Goal: Communication & Community: Answer question/provide support

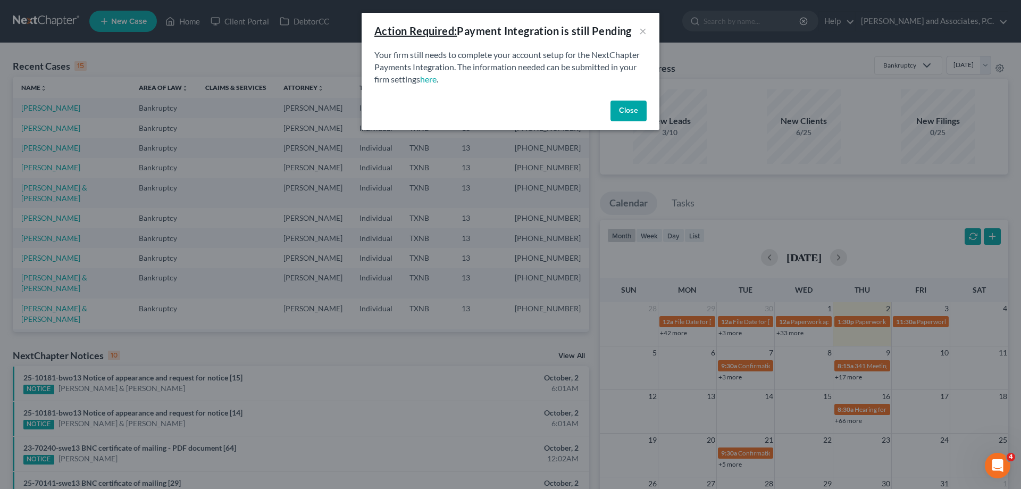
click at [631, 117] on button "Close" at bounding box center [628, 110] width 36 height 21
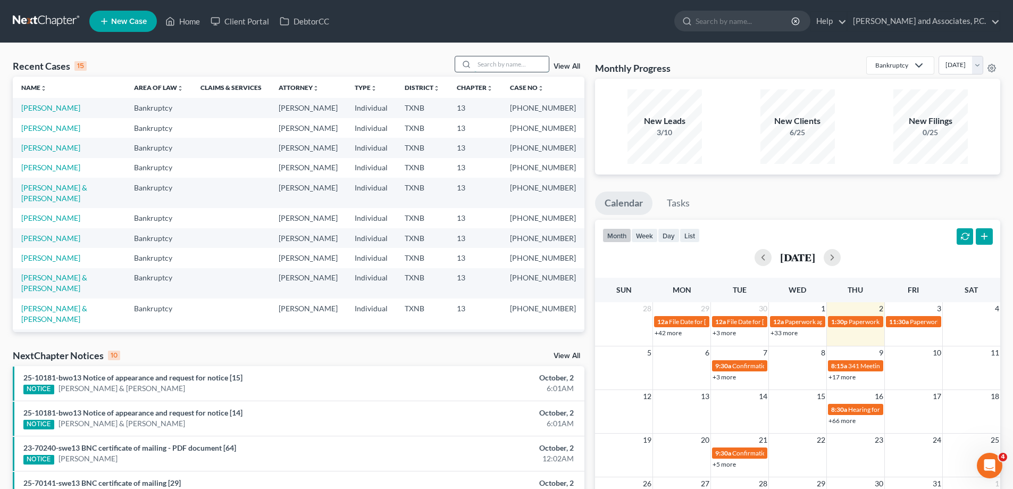
click at [510, 59] on input "search" at bounding box center [511, 63] width 74 height 15
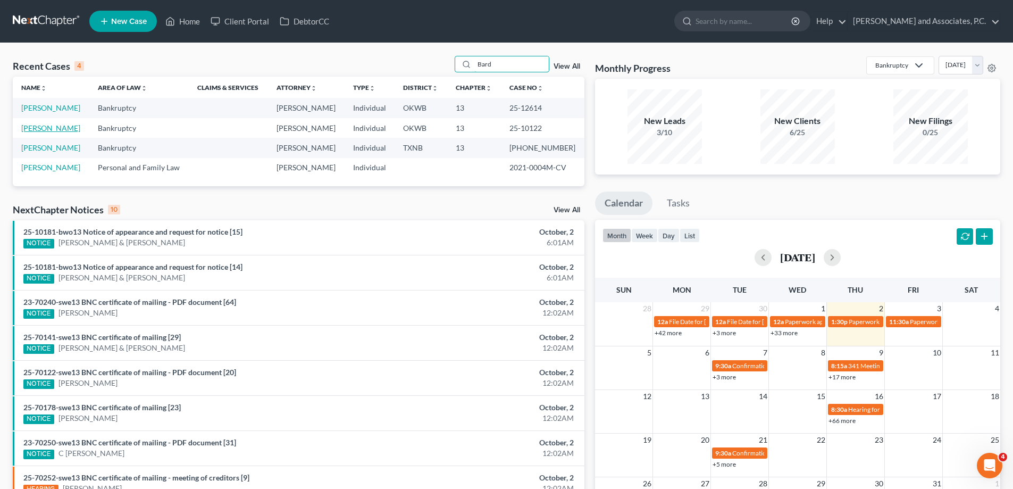
type input "Bard"
click at [44, 129] on link "[PERSON_NAME]" at bounding box center [50, 127] width 59 height 9
select select "5"
select select "0"
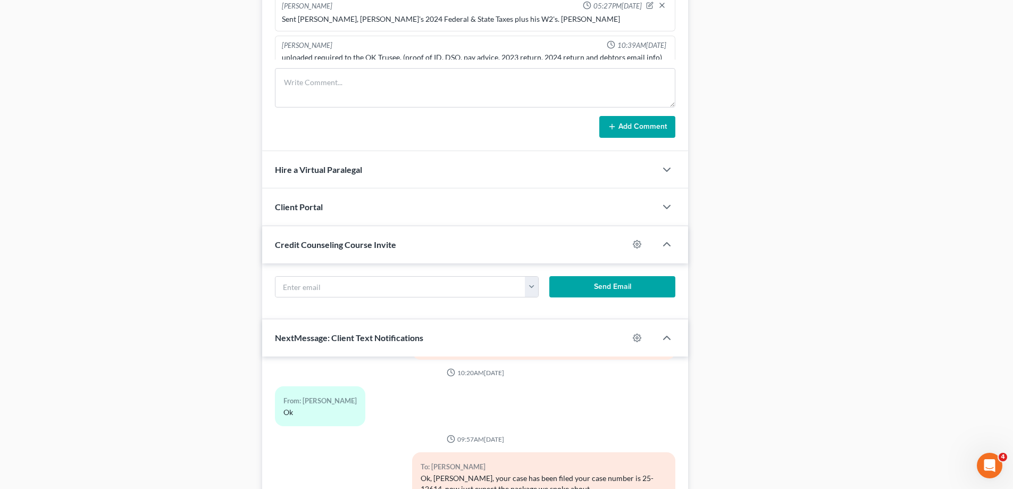
scroll to position [887, 0]
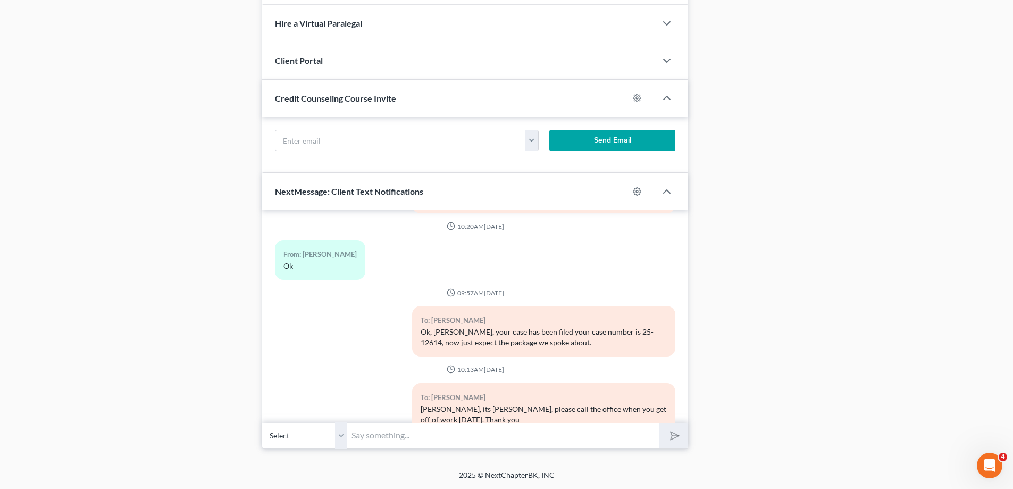
click at [400, 440] on input "text" at bounding box center [503, 435] width 312 height 26
type input "G"
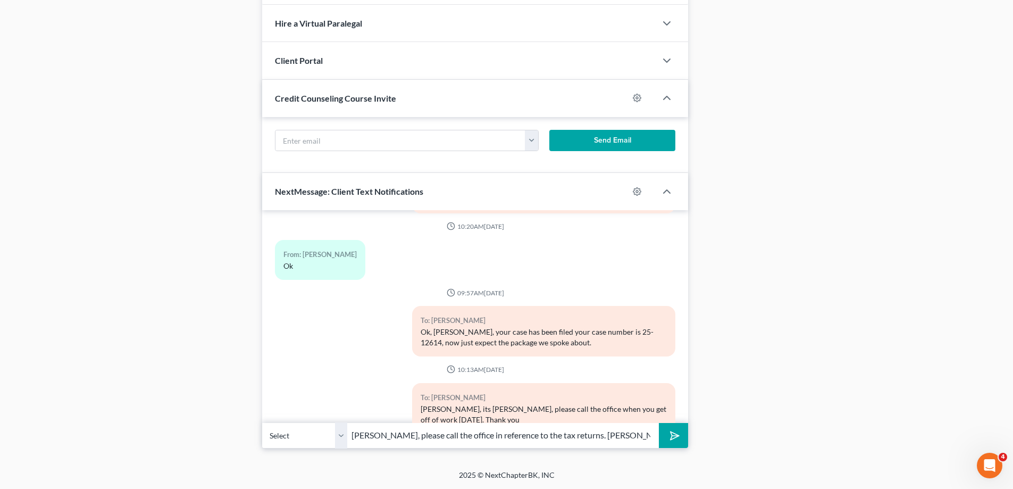
type input "[PERSON_NAME], please call the office in reference to the tax returns. [PERSON_…"
drag, startPoint x: 676, startPoint y: 432, endPoint x: 669, endPoint y: 428, distance: 8.1
click at [673, 430] on icon "submit" at bounding box center [672, 435] width 15 height 15
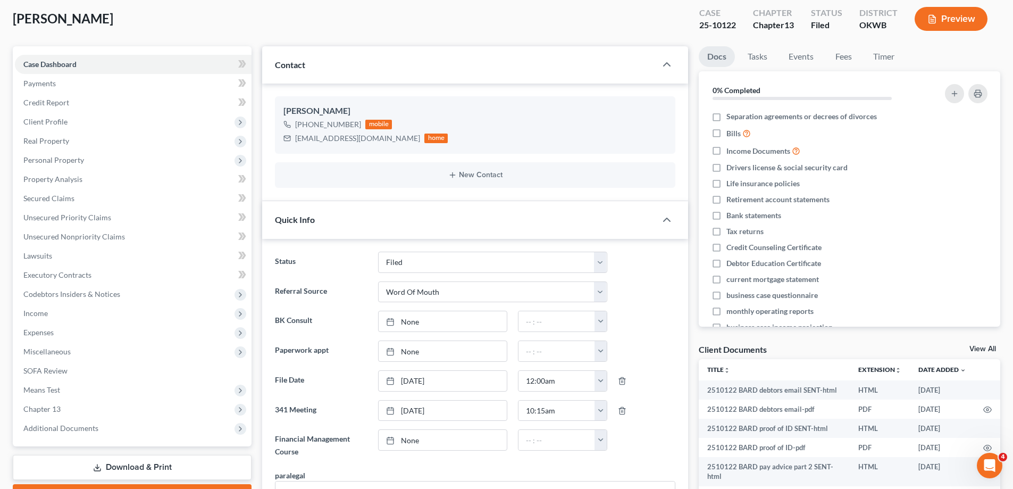
scroll to position [0, 0]
